Goal: Information Seeking & Learning: Learn about a topic

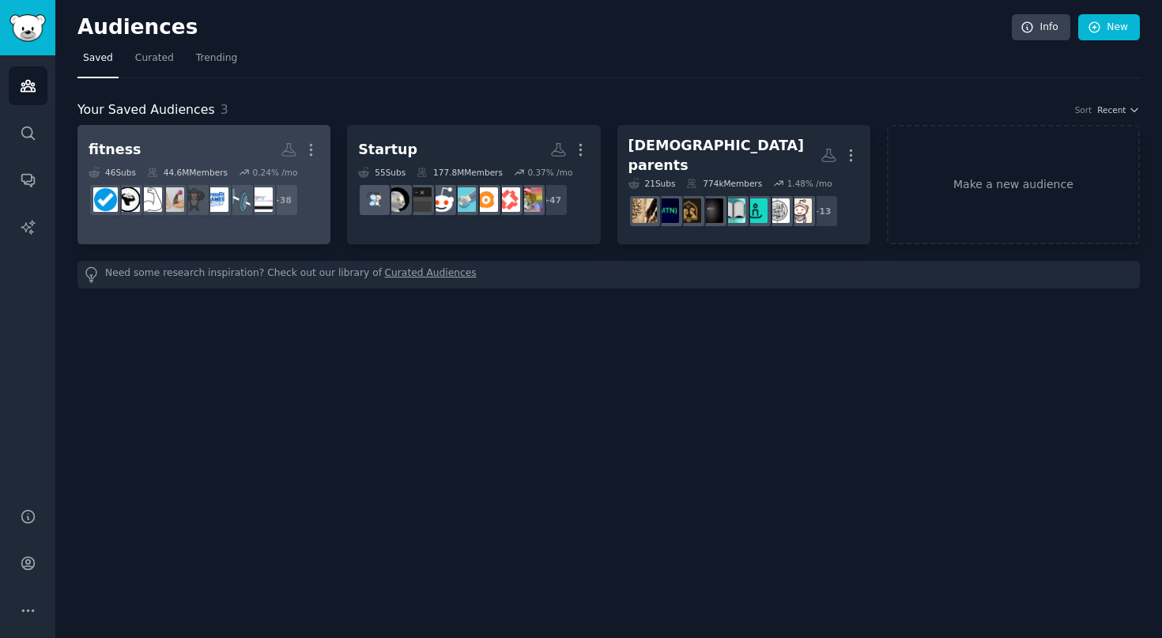
click at [287, 228] on link "fitness More 46 Sub s 44.6M Members 0.24 % /mo r/Gym_Fits, r/MuayThailand, r/Gy…" at bounding box center [203, 184] width 253 height 119
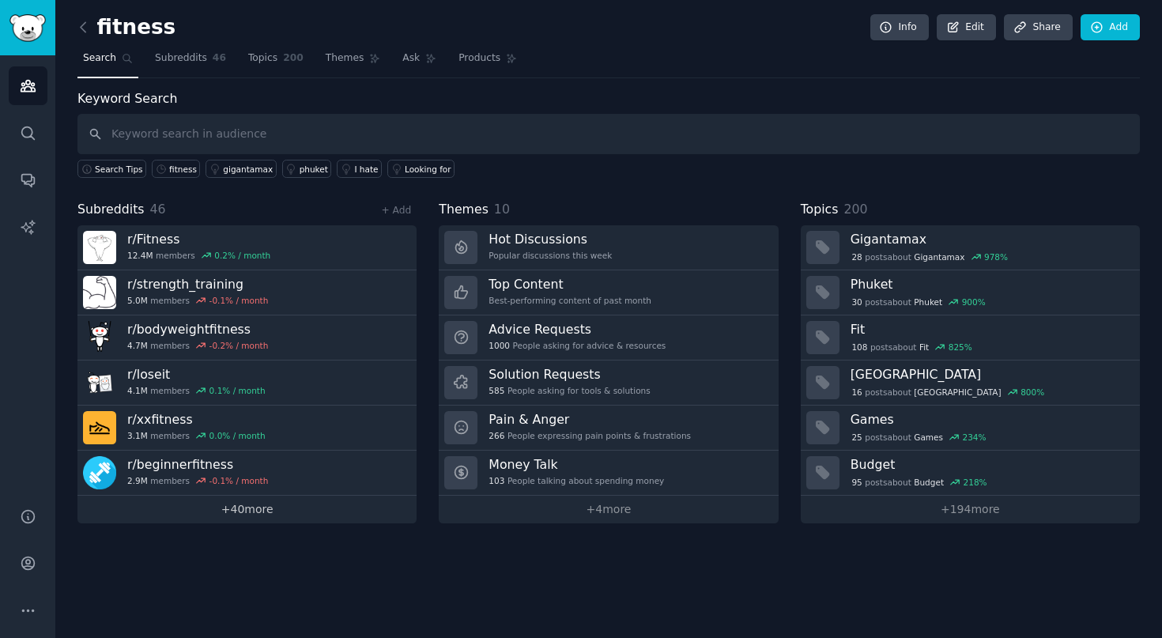
click at [275, 508] on link "+ 40 more" at bounding box center [246, 510] width 339 height 28
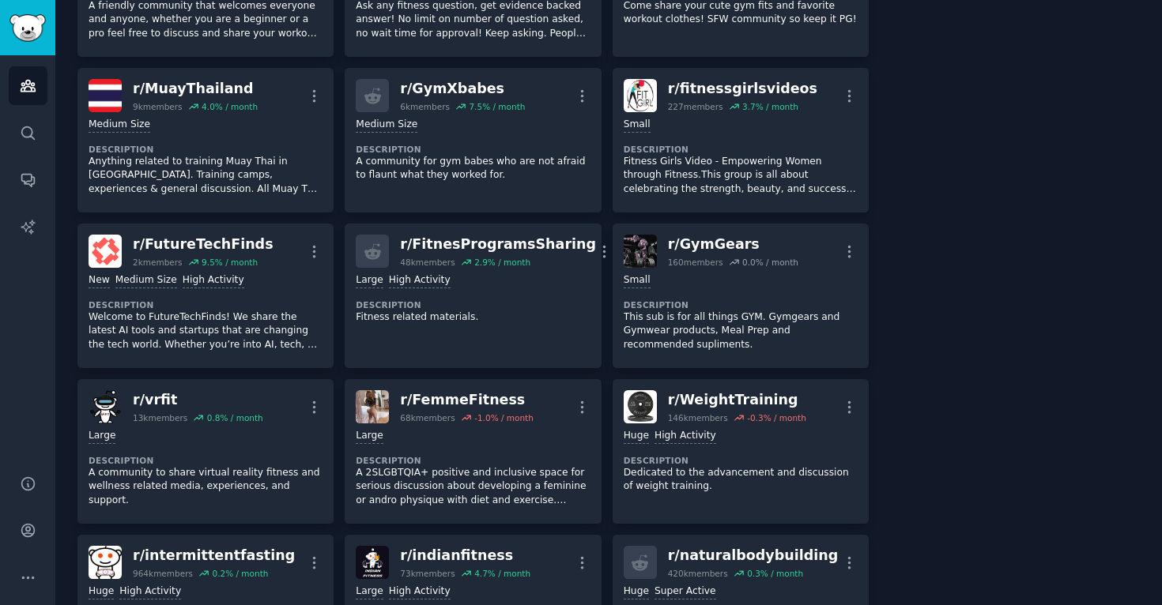
scroll to position [217, 0]
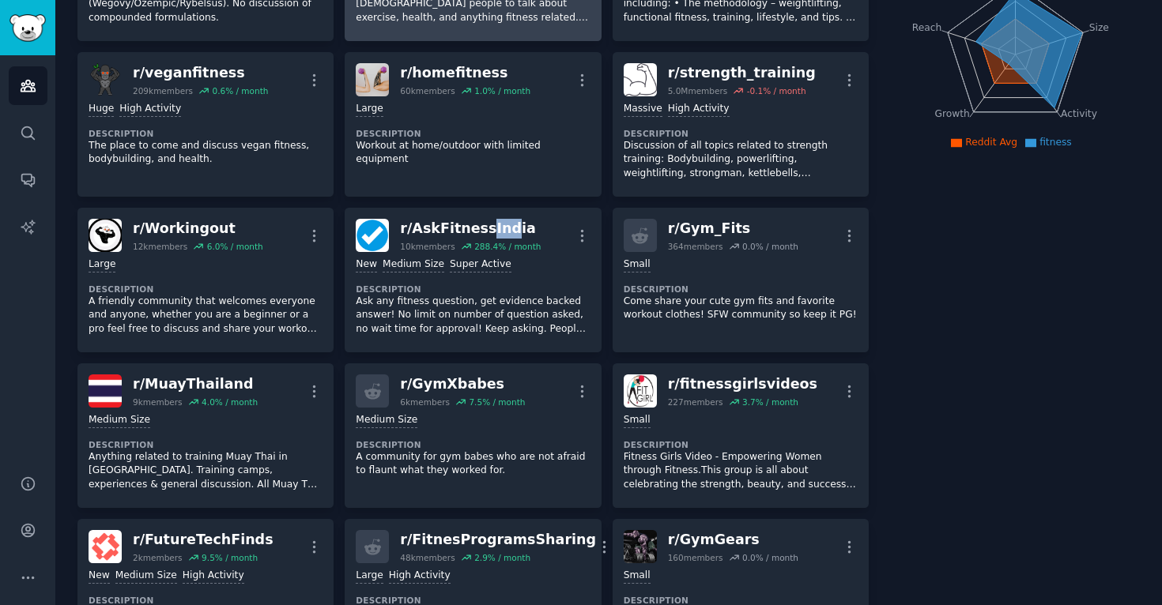
click at [345, 208] on link "r/ AskFitnessIndia 10k members 288.4 % / month More New Medium Size Super Activ…" at bounding box center [473, 280] width 256 height 145
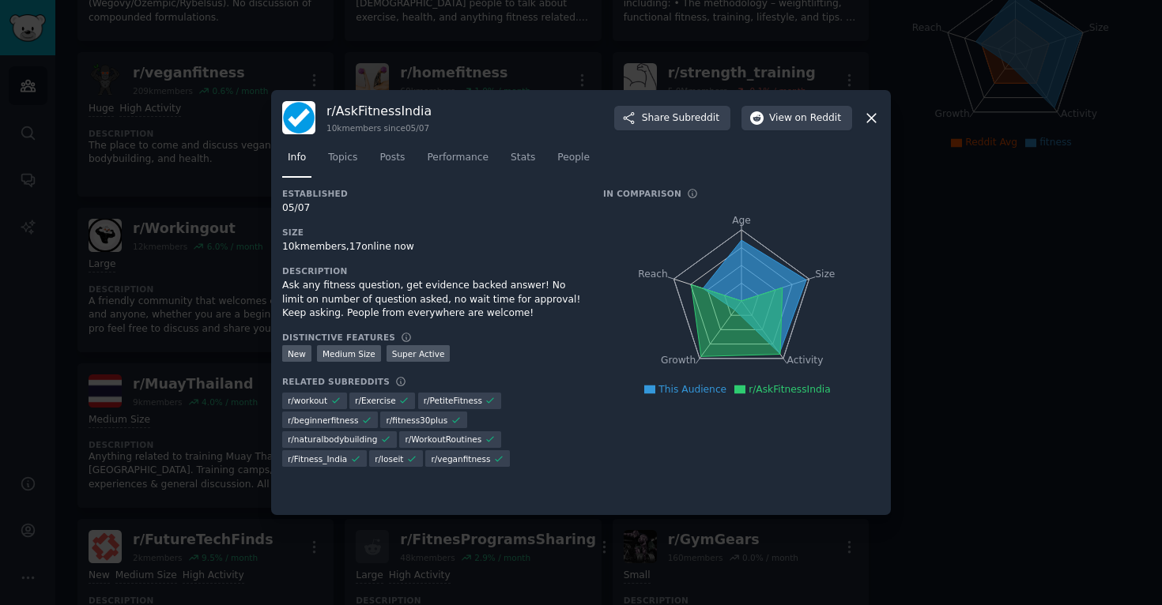
click at [1059, 312] on div at bounding box center [581, 302] width 1162 height 605
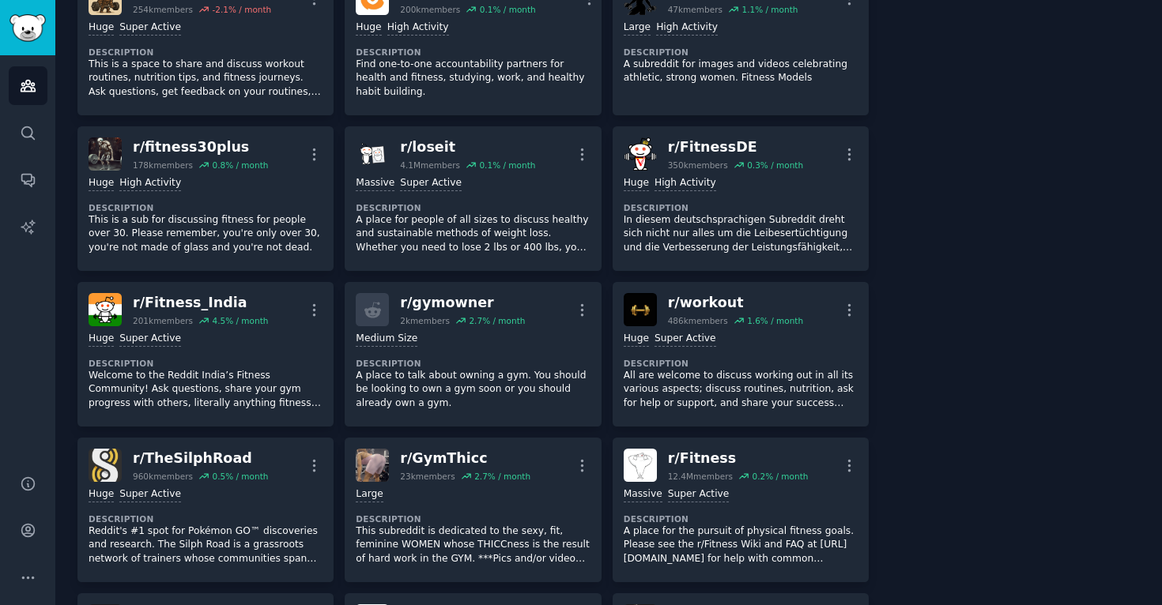
scroll to position [143, 0]
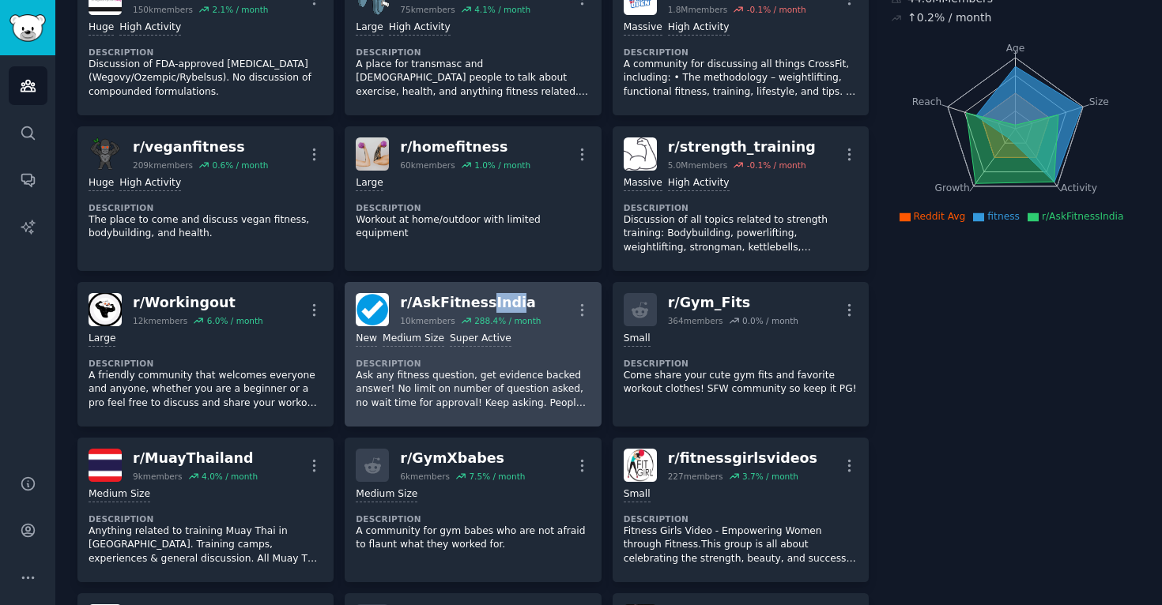
click at [492, 298] on div "r/ AskFitnessIndia" at bounding box center [470, 303] width 141 height 20
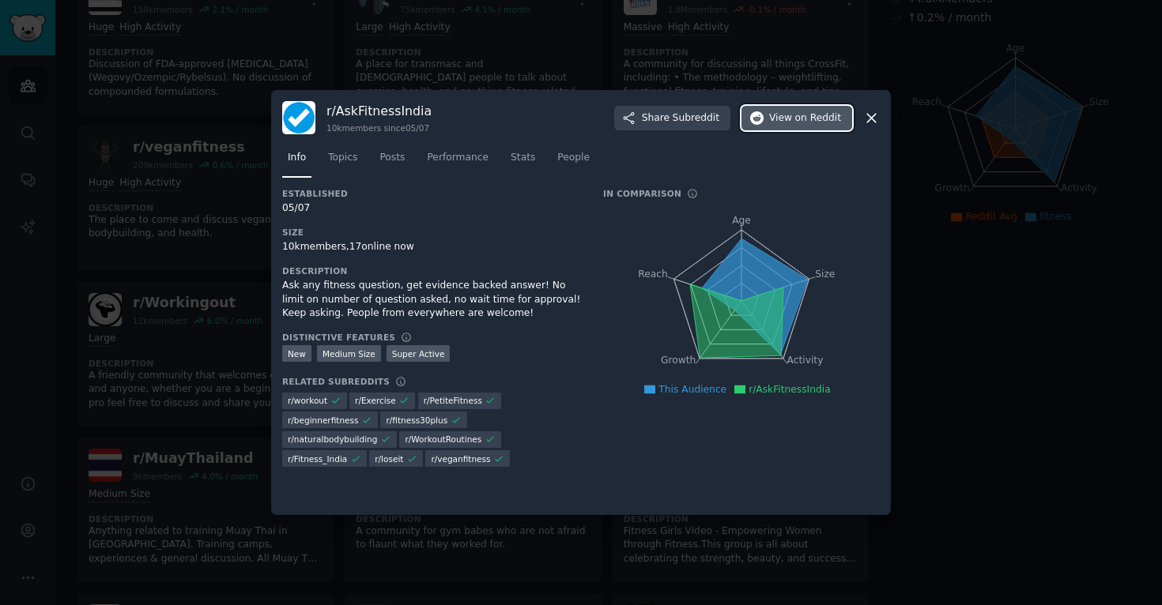
click at [809, 123] on span "on Reddit" at bounding box center [818, 118] width 46 height 14
click at [873, 122] on icon at bounding box center [871, 118] width 17 height 17
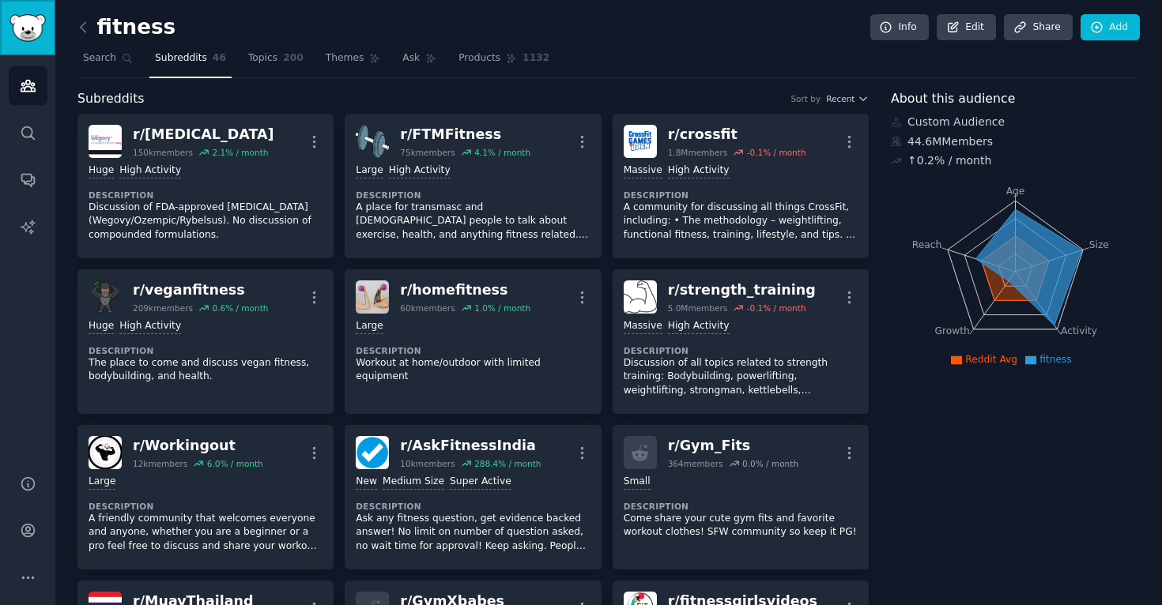
click at [20, 43] on link "Sidebar" at bounding box center [27, 27] width 55 height 55
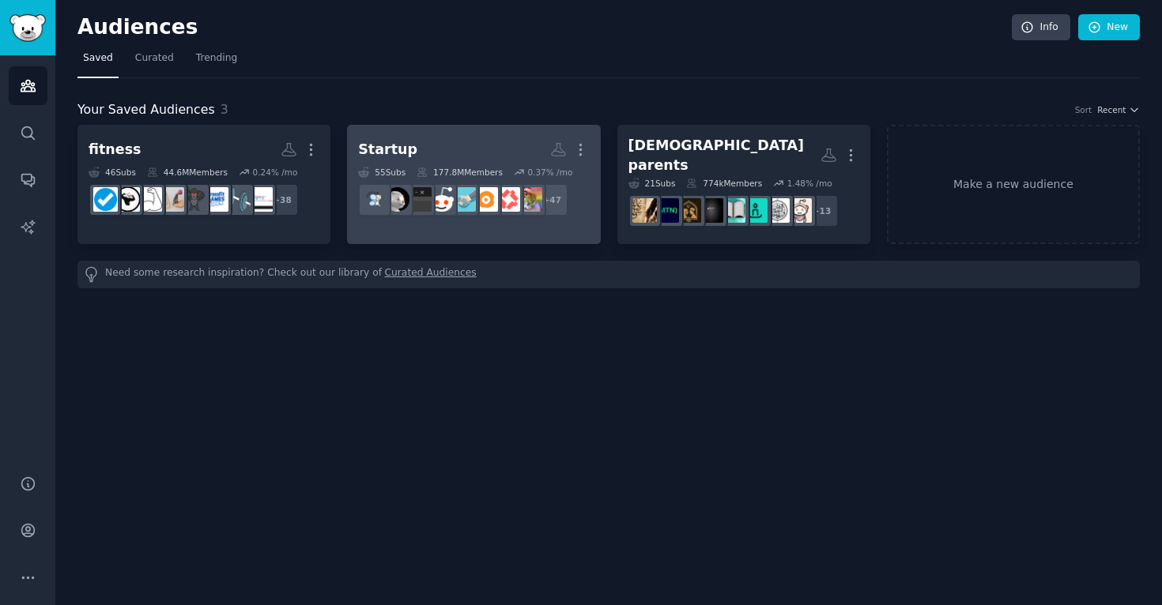
click at [442, 144] on h2 "Startup More" at bounding box center [473, 150] width 231 height 28
